Goal: Find specific page/section

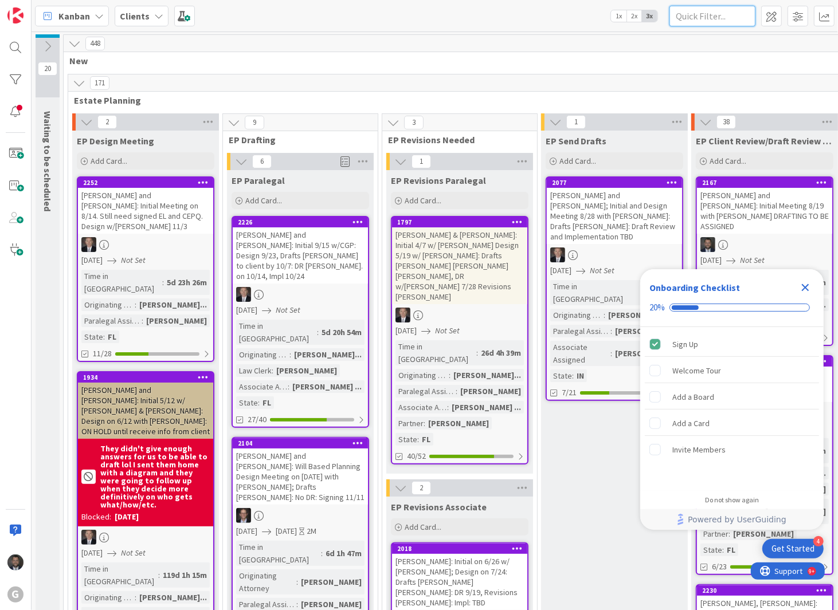
click at [749, 19] on input "text" at bounding box center [712, 16] width 86 height 21
click at [740, 19] on input "text" at bounding box center [712, 16] width 86 height 21
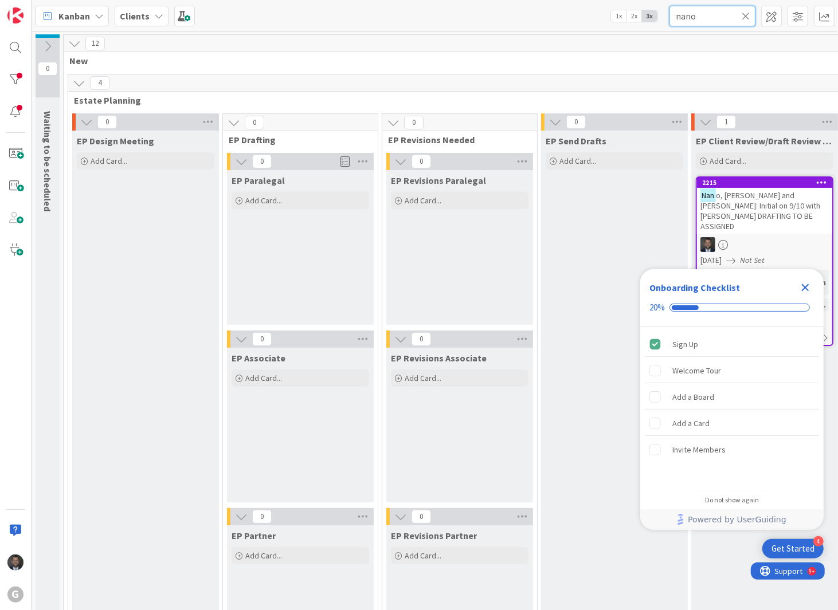
type input "nano"
click at [805, 283] on icon "Close Checklist" at bounding box center [805, 288] width 14 height 14
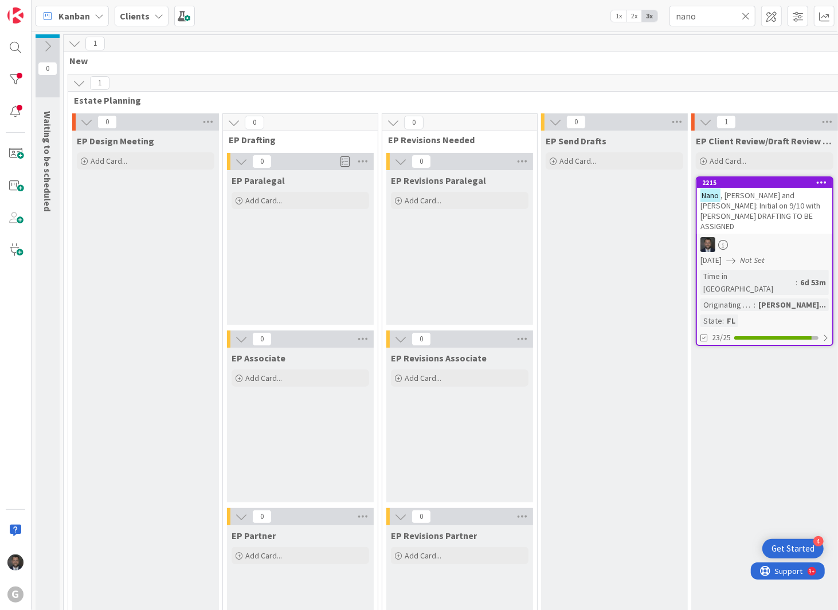
click at [781, 205] on span ", [PERSON_NAME] and [PERSON_NAME]: Initial on 9/10 with [PERSON_NAME] DRAFTING …" at bounding box center [760, 210] width 120 height 41
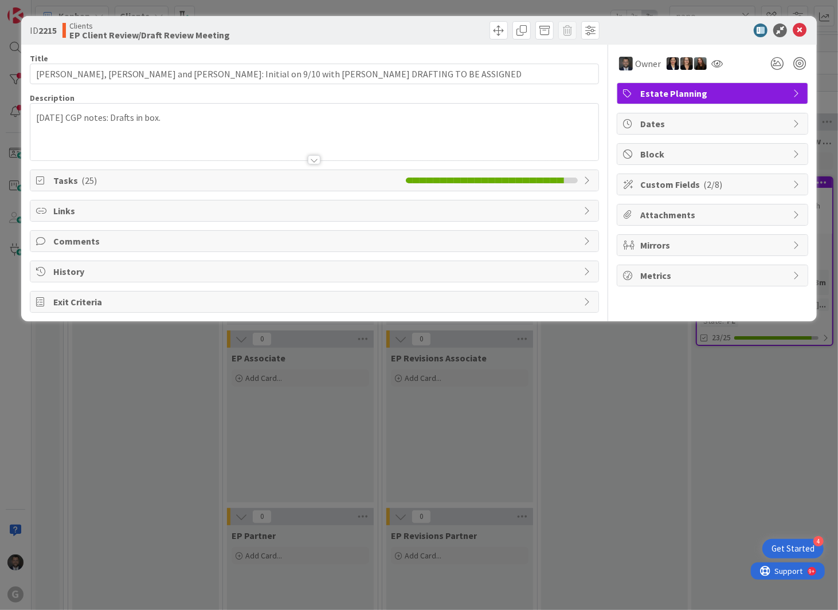
click at [134, 139] on div at bounding box center [314, 145] width 568 height 29
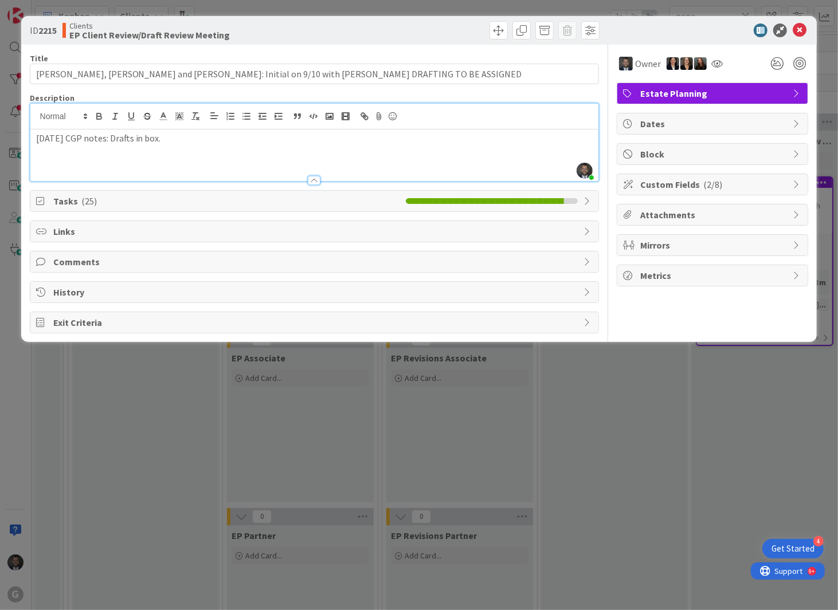
click at [317, 140] on p "[DATE] CGP notes: Drafts in box." at bounding box center [314, 138] width 557 height 13
click at [206, 197] on span "Tasks ( 25 )" at bounding box center [226, 201] width 347 height 14
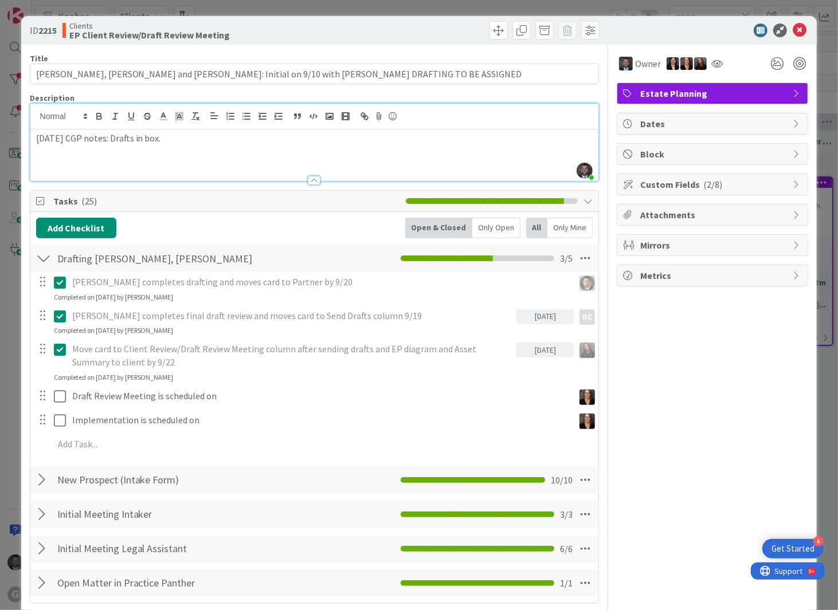
scroll to position [136, 0]
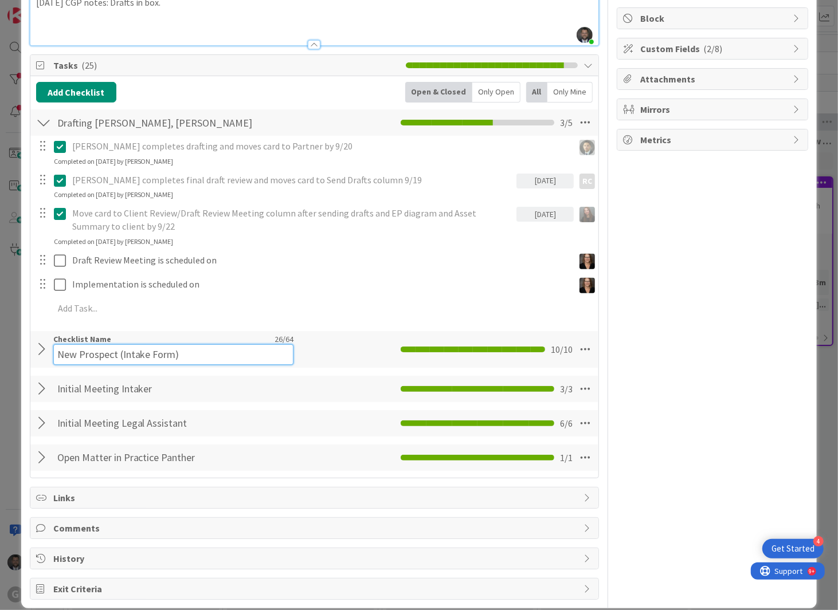
click at [111, 351] on input "New Prospect (Intake Form)" at bounding box center [173, 354] width 240 height 21
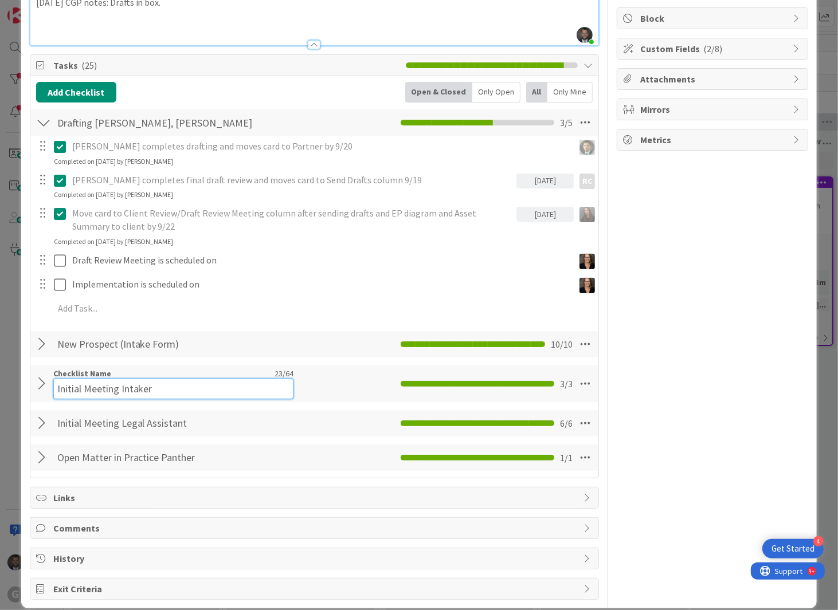
click at [119, 388] on input "Initial Meeting Intaker" at bounding box center [173, 389] width 240 height 21
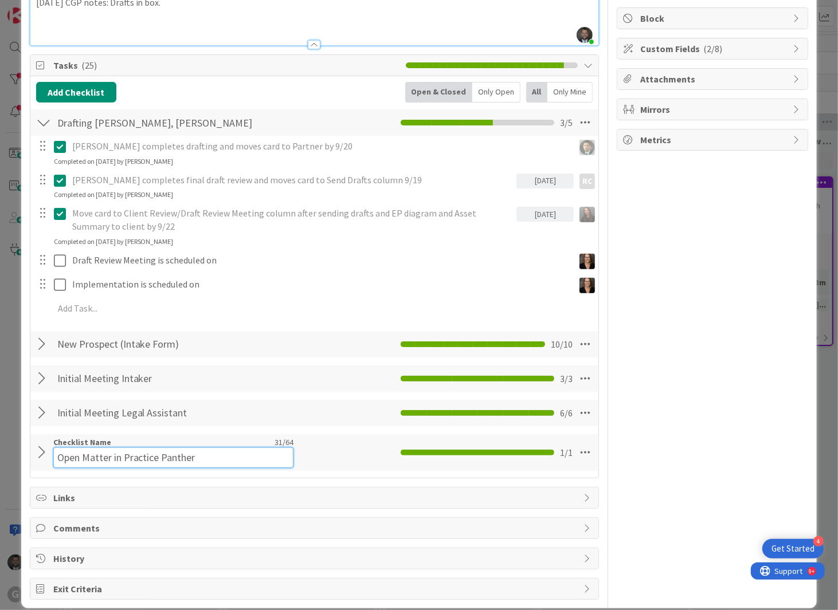
click at [183, 463] on input "Open Matter in Practice Panther" at bounding box center [173, 457] width 240 height 21
